Goal: Check status: Check status

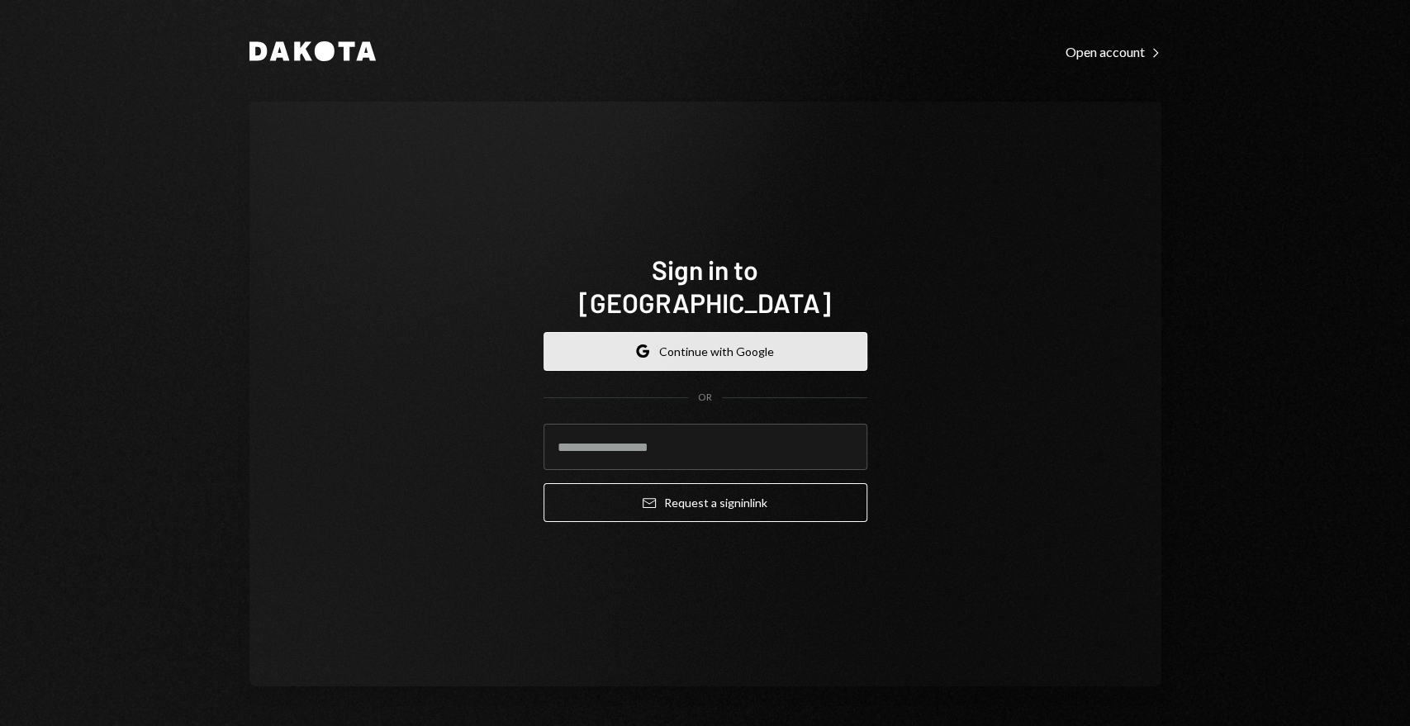
click at [724, 339] on button "Google Continue with Google" at bounding box center [705, 351] width 324 height 39
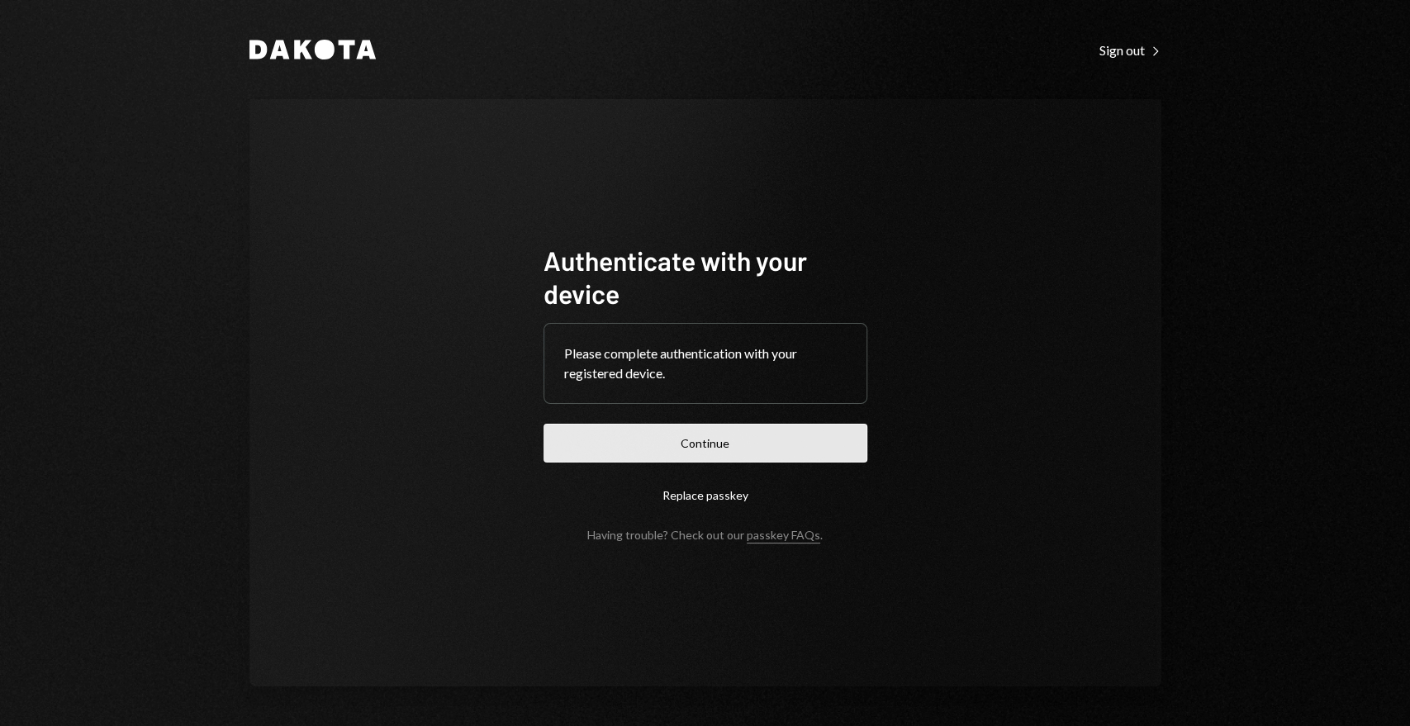
click at [717, 451] on button "Continue" at bounding box center [705, 443] width 324 height 39
click at [766, 445] on button "Continue" at bounding box center [705, 443] width 324 height 39
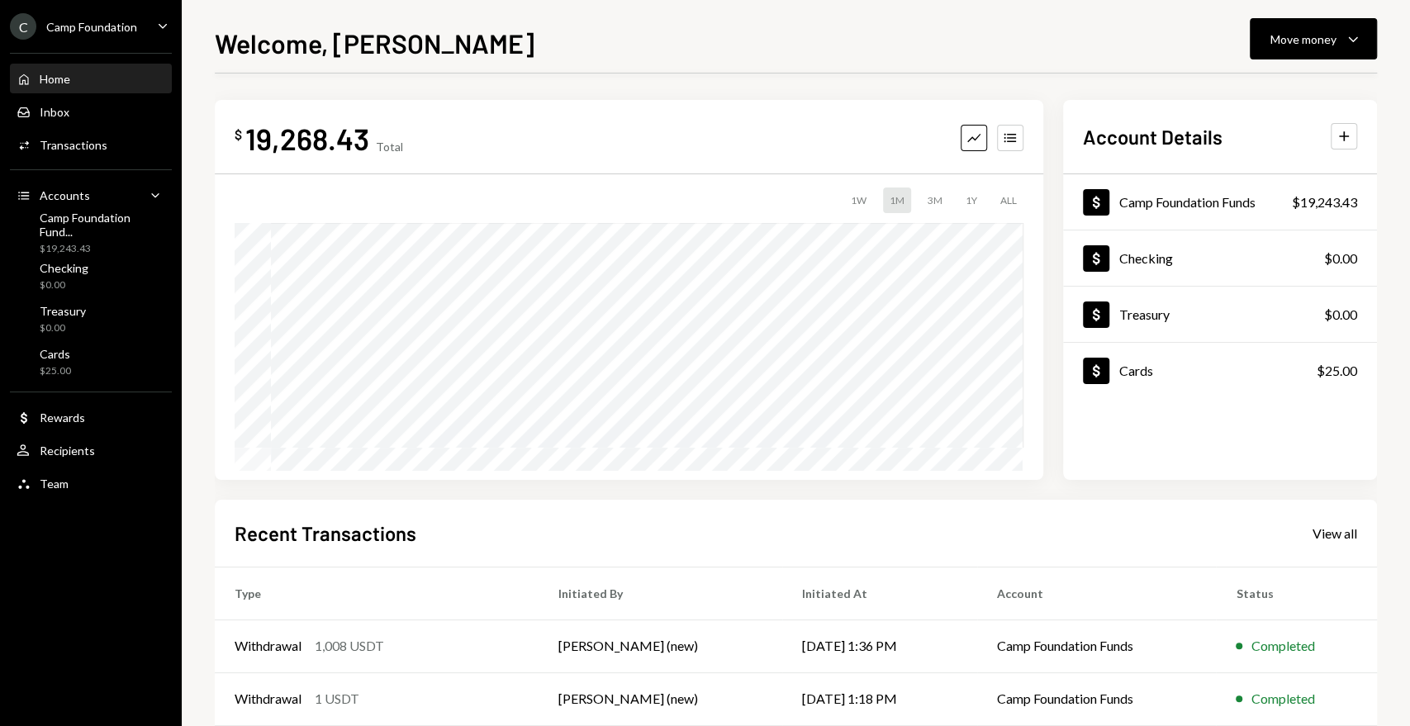
scroll to position [92, 0]
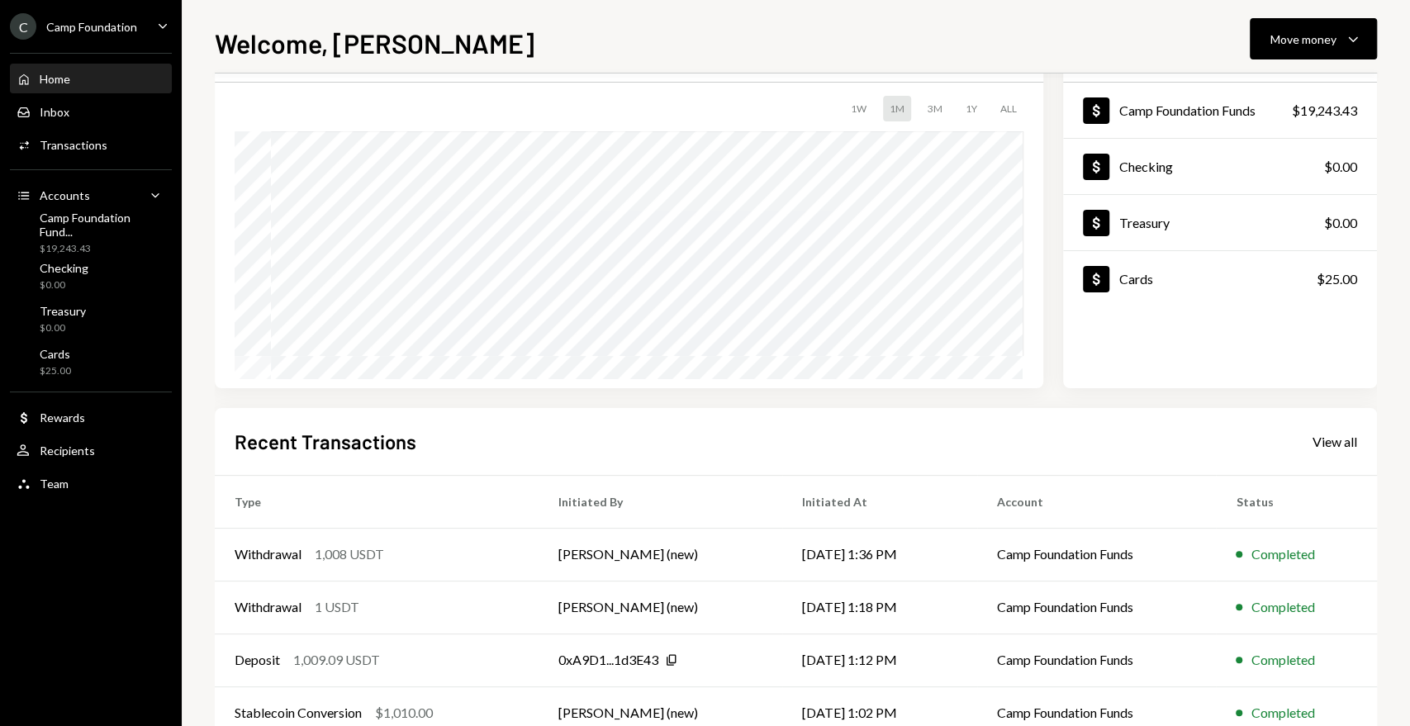
click at [161, 28] on icon "Caret Down" at bounding box center [163, 26] width 18 height 18
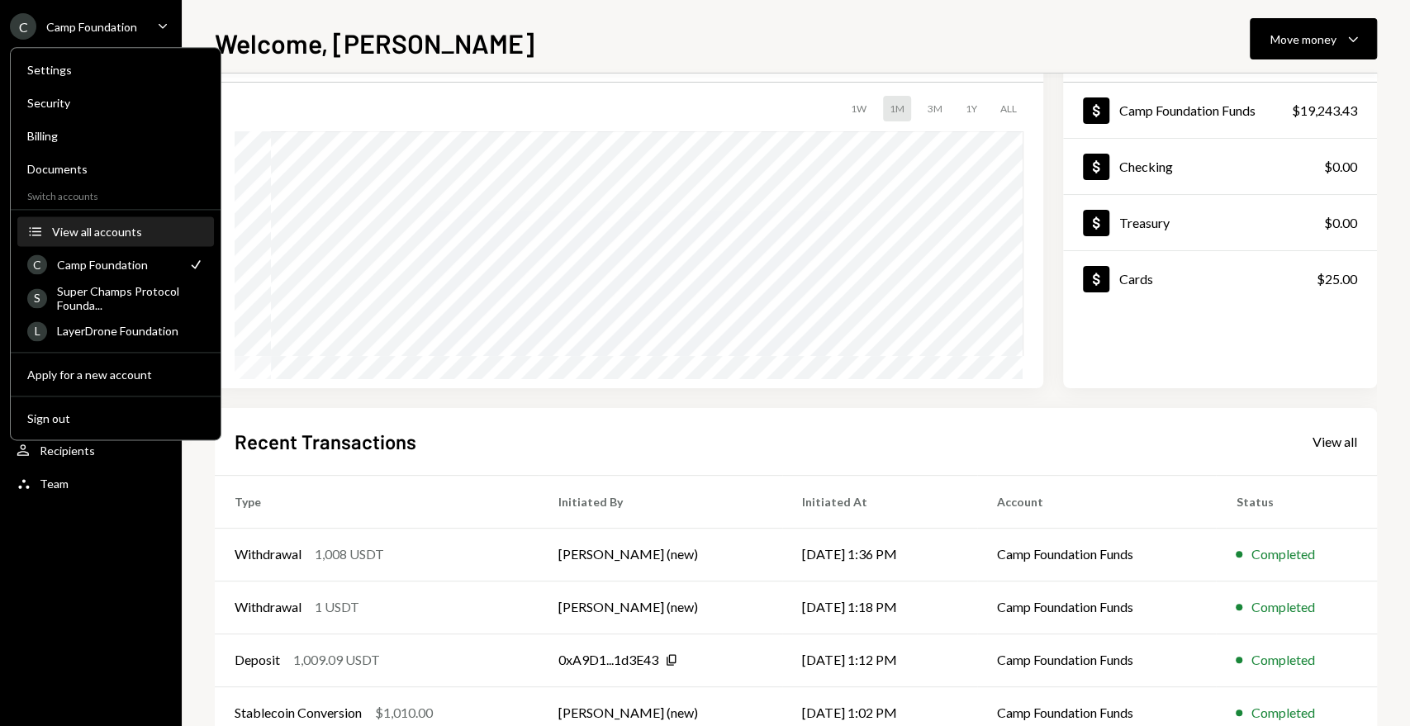
click at [109, 236] on div "View all accounts" at bounding box center [128, 232] width 152 height 14
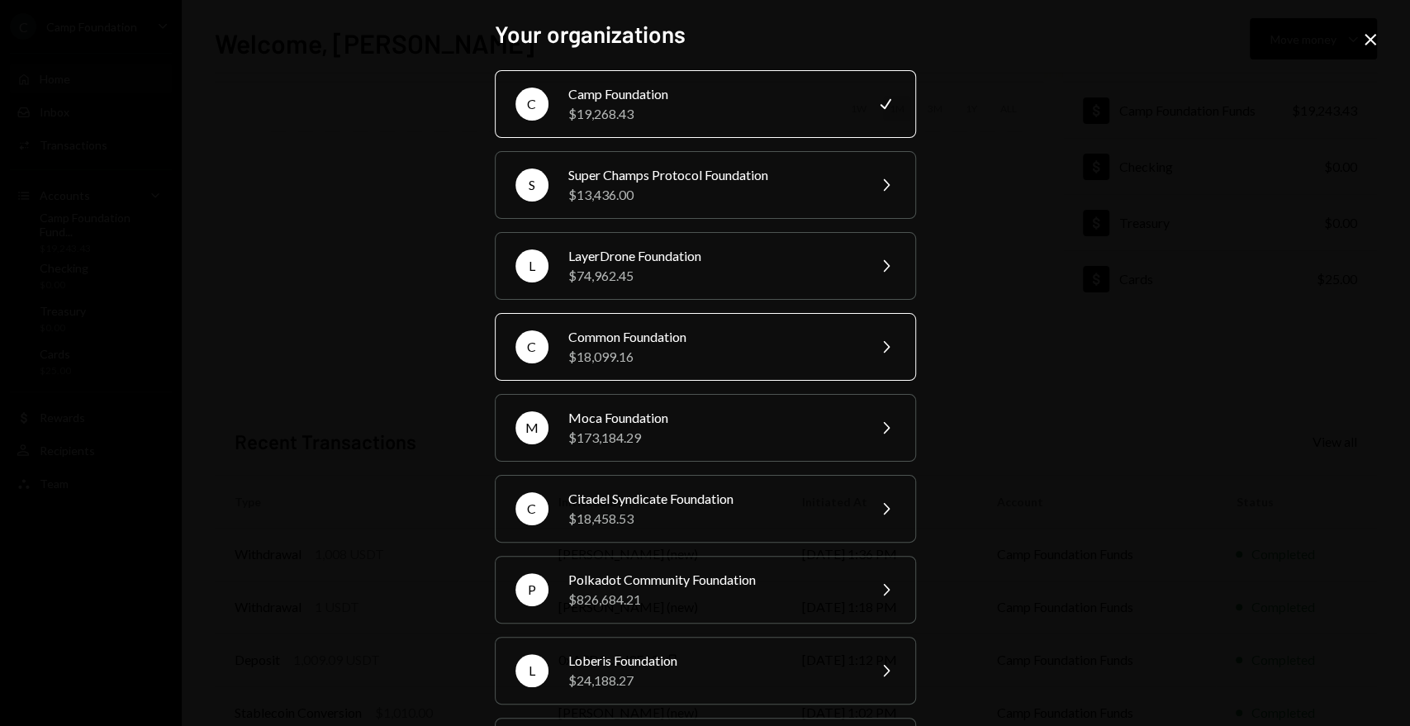
click at [642, 341] on div "Common Foundation" at bounding box center [711, 337] width 287 height 20
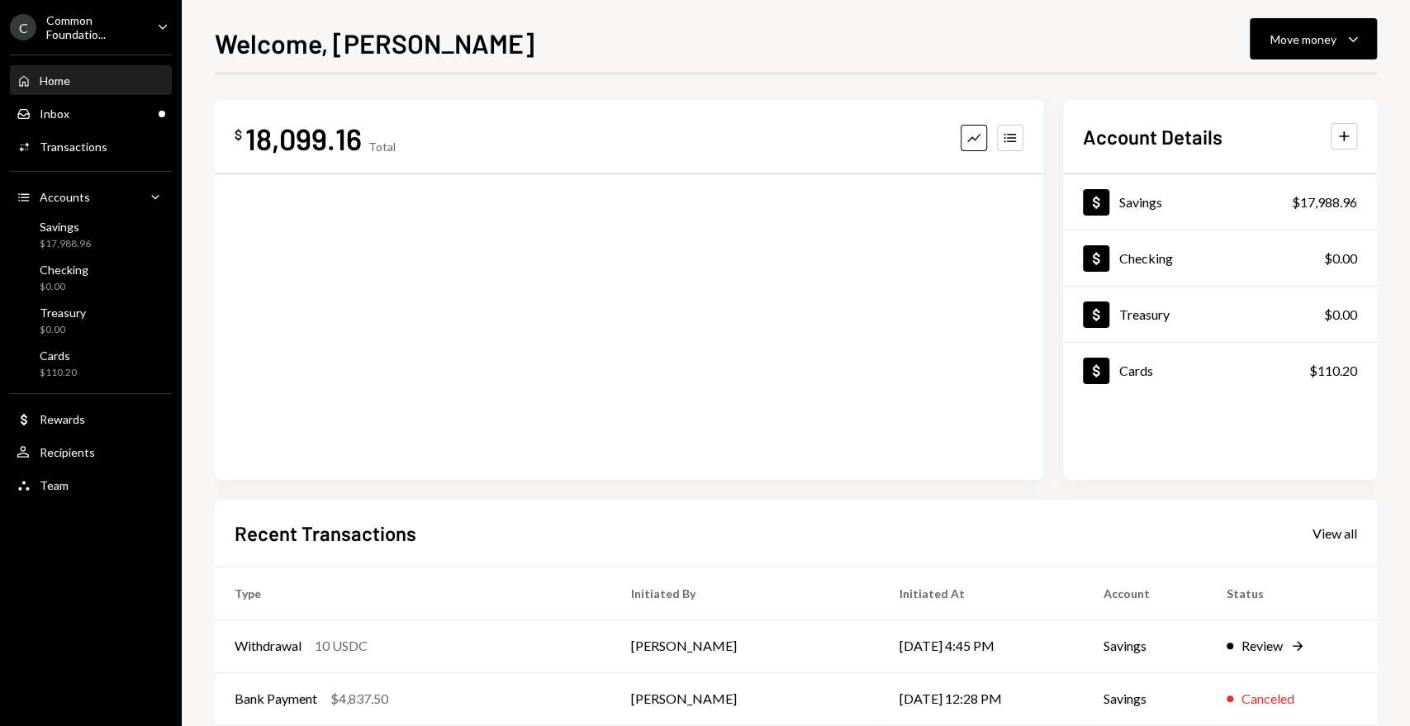
scroll to position [191, 0]
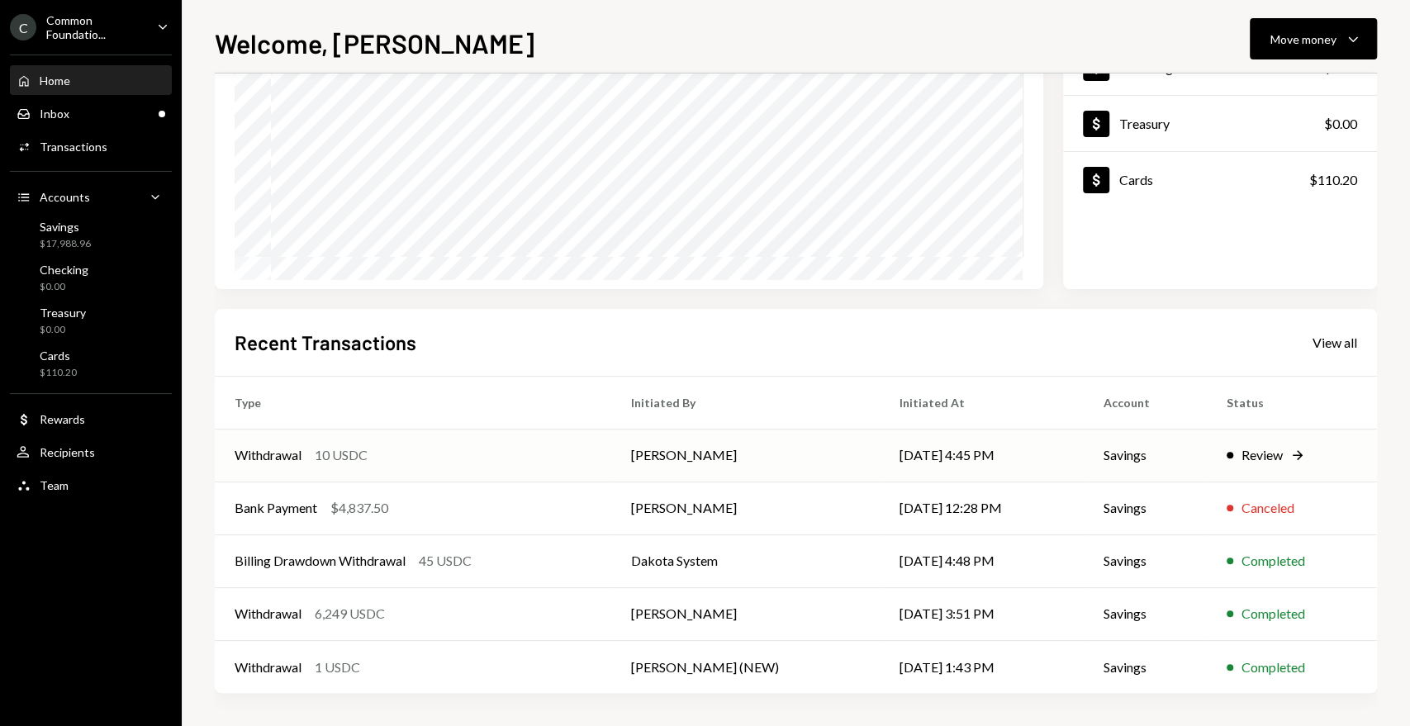
click at [290, 453] on div "Withdrawal" at bounding box center [268, 455] width 67 height 20
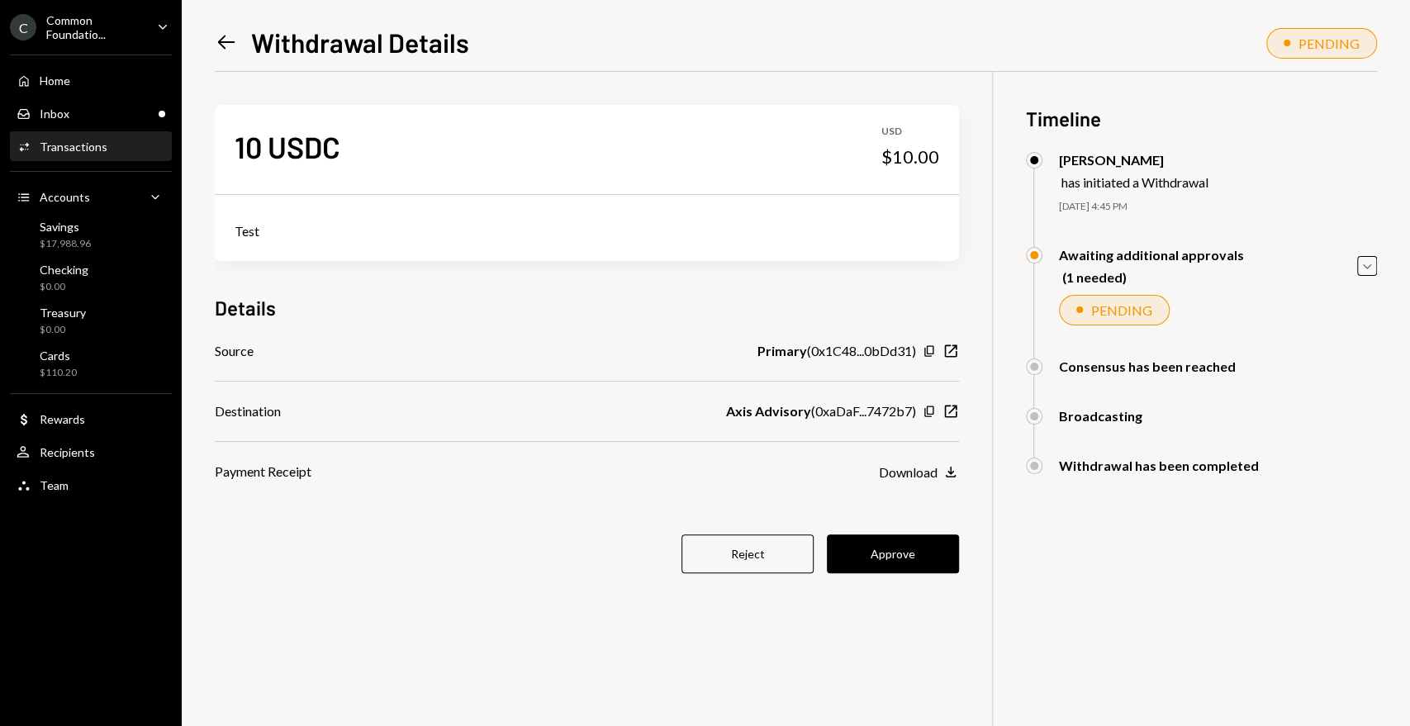
click at [761, 268] on div "10 USDC USD $10.00 Test Details Source Primary ( 0x1C48...0bDd31 ) Copy New Win…" at bounding box center [587, 349] width 744 height 554
click at [929, 412] on icon "Copy" at bounding box center [928, 411] width 13 height 13
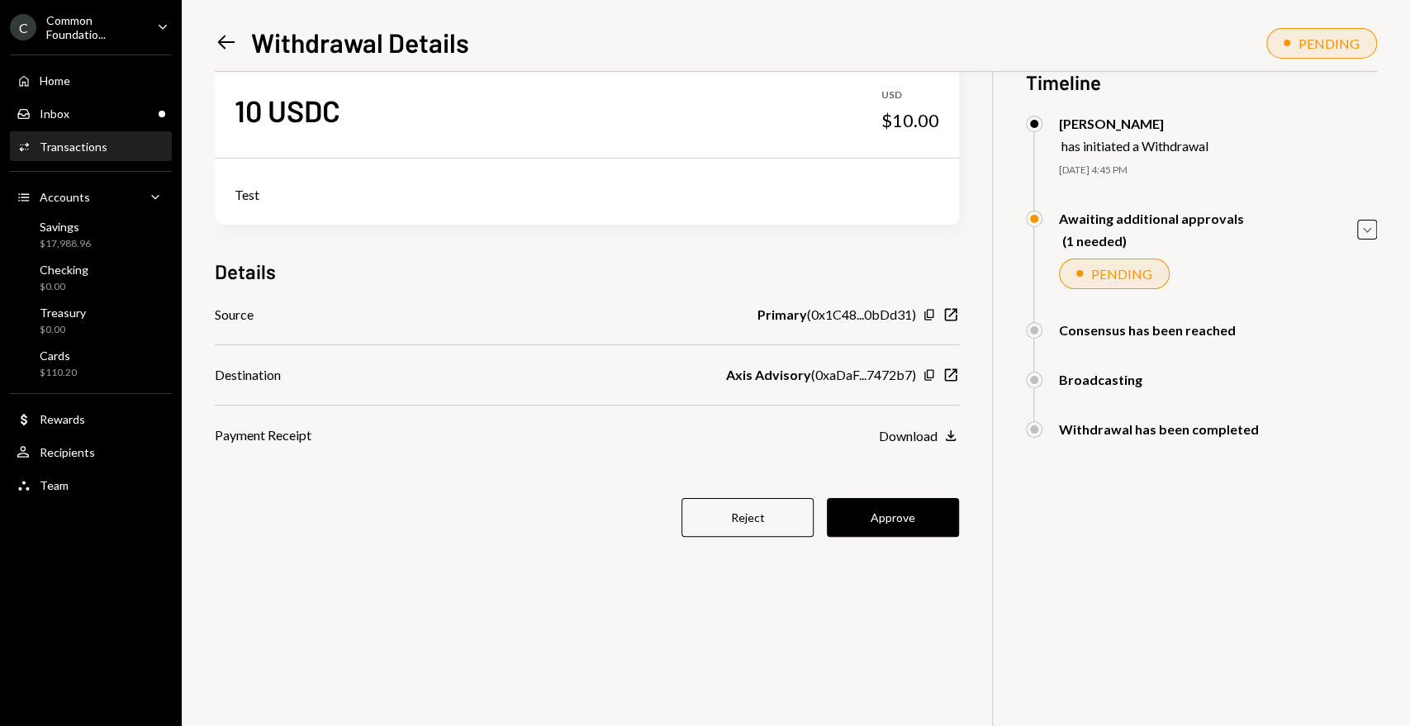
scroll to position [72, 0]
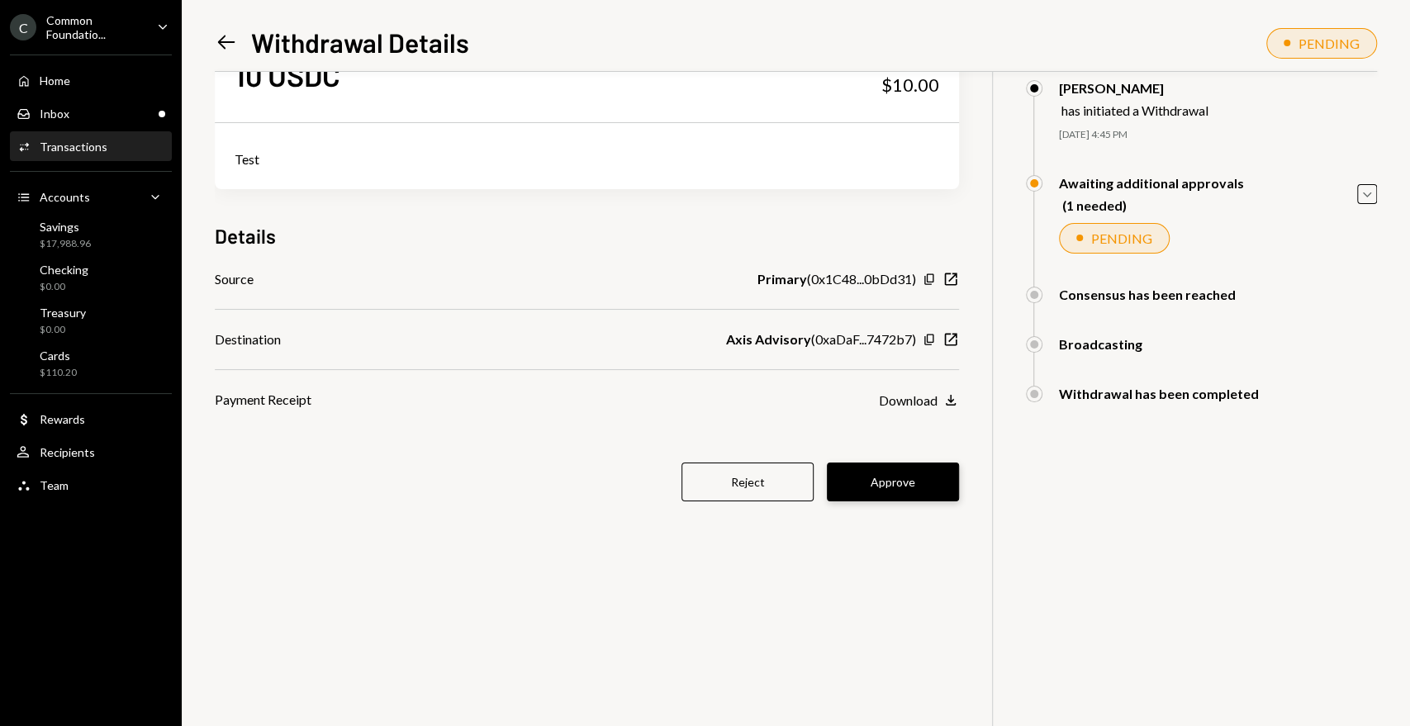
click at [903, 485] on button "Approve" at bounding box center [893, 481] width 132 height 39
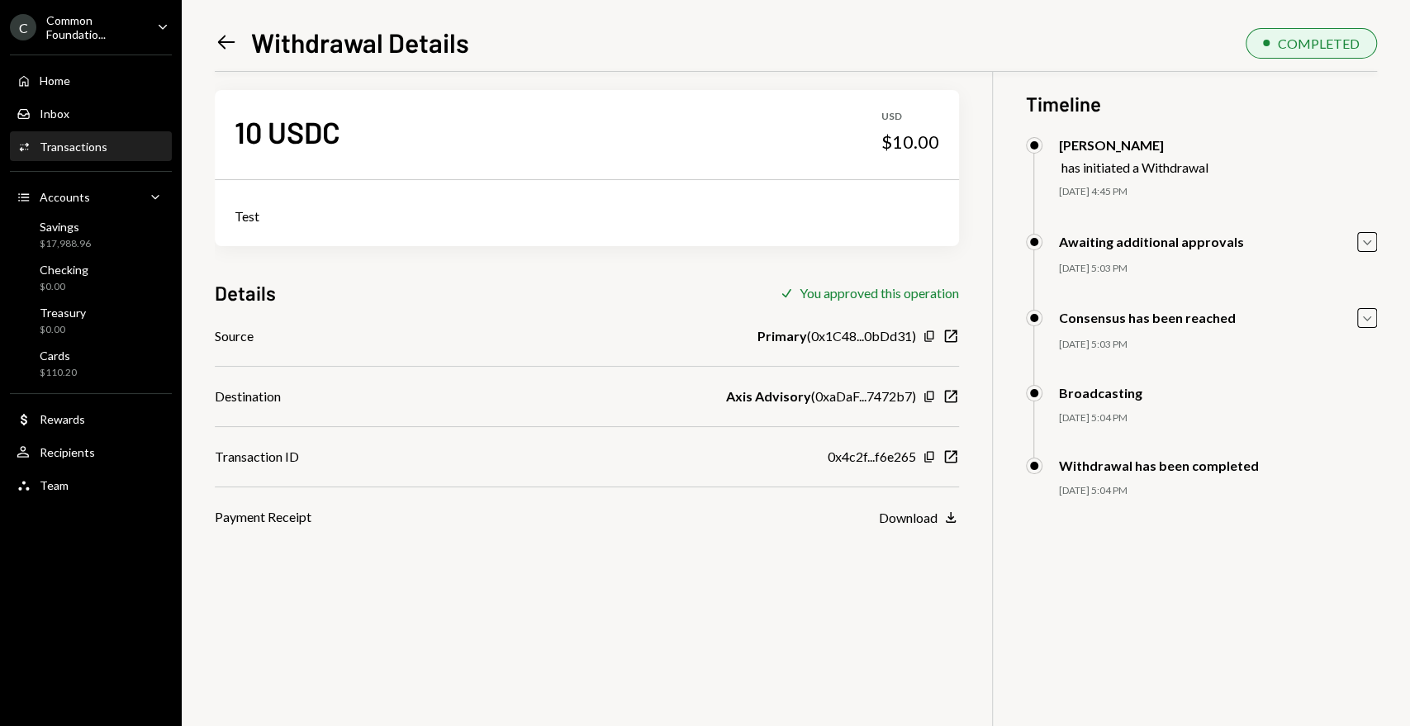
scroll to position [0, 0]
